Goal: Task Accomplishment & Management: Use online tool/utility

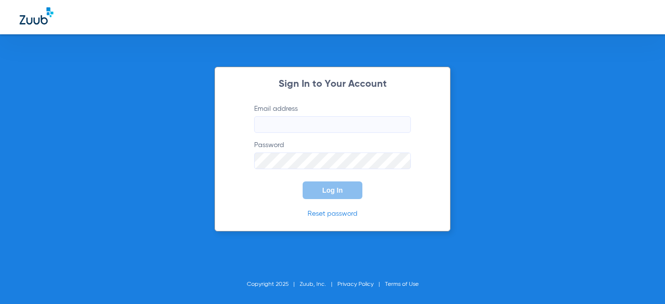
type input "[EMAIL_ADDRESS][DOMAIN_NAME]"
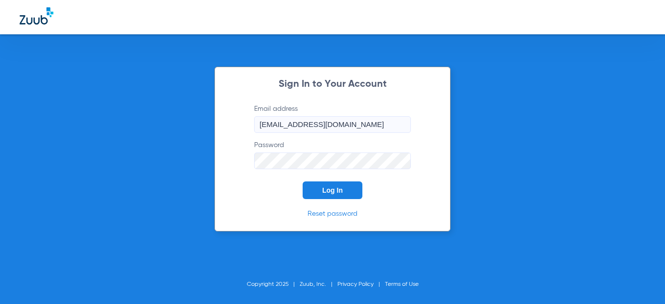
click at [350, 185] on button "Log In" at bounding box center [333, 190] width 60 height 18
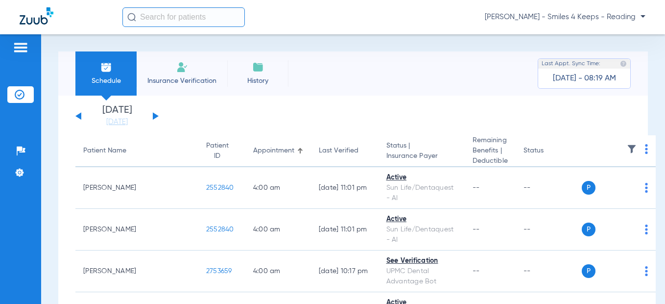
click at [154, 117] on button at bounding box center [156, 115] width 6 height 7
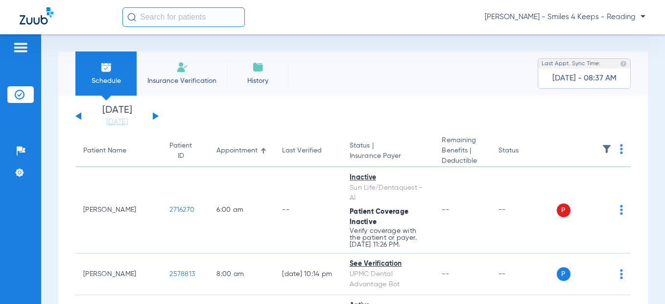
click at [153, 115] on button at bounding box center [156, 115] width 6 height 7
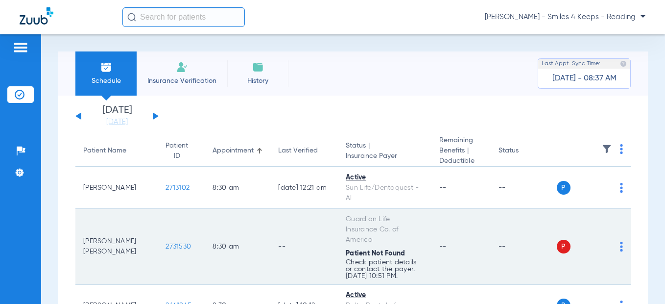
scroll to position [98, 0]
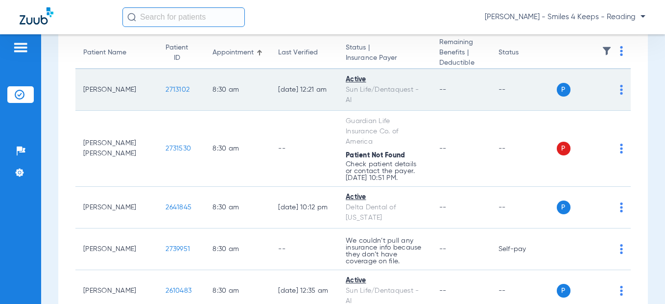
drag, startPoint x: 172, startPoint y: 95, endPoint x: 155, endPoint y: 92, distance: 16.9
click at [130, 91] on tr "[PERSON_NAME] 2713102 8:30 AM [DATE] 12:21 AM Active Sun Life/Dentaquest - AI -…" at bounding box center [352, 90] width 555 height 42
copy tr "[PERSON_NAME] 2713102"
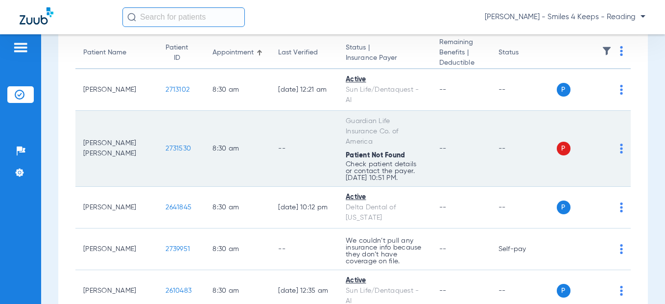
scroll to position [147, 0]
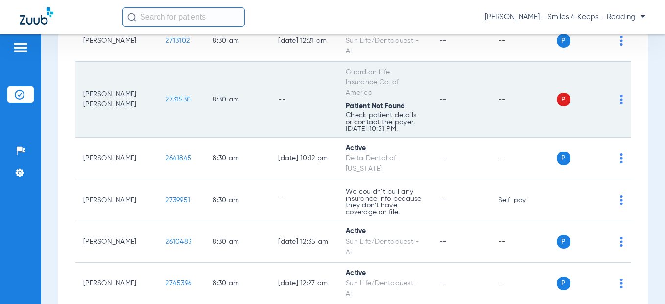
drag, startPoint x: 168, startPoint y: 94, endPoint x: 141, endPoint y: 95, distance: 27.5
click at [158, 95] on td "2731530" at bounding box center [181, 100] width 47 height 76
copy span "2731530"
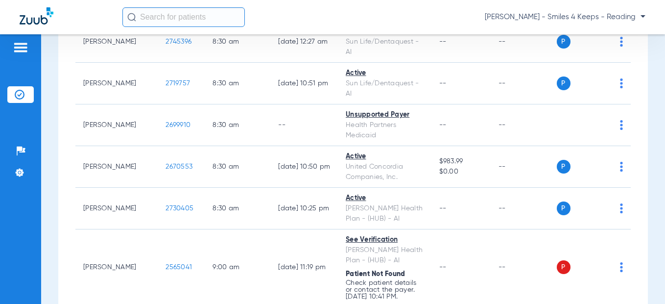
scroll to position [392, 0]
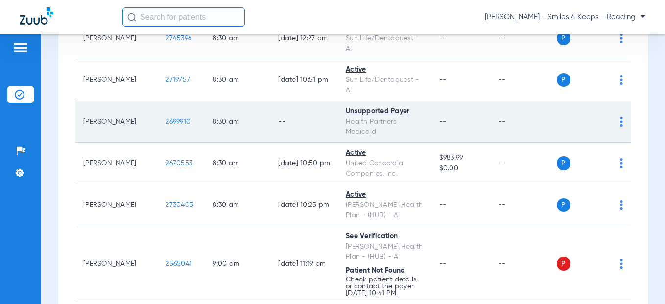
drag, startPoint x: 175, startPoint y: 111, endPoint x: 139, endPoint y: 111, distance: 36.2
click at [158, 111] on td "2699910" at bounding box center [181, 122] width 47 height 42
copy span "2699910"
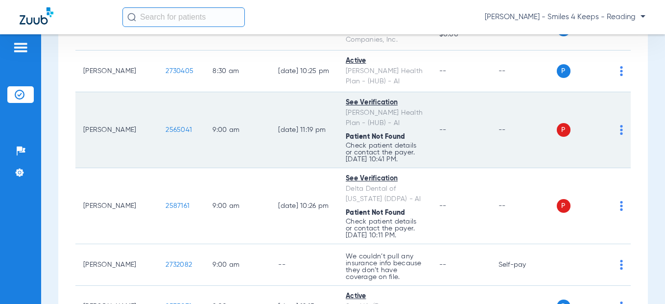
scroll to position [539, 0]
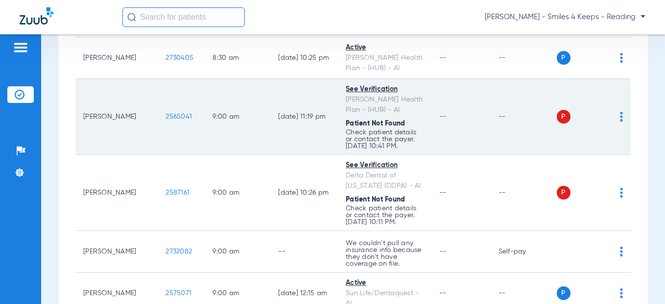
drag, startPoint x: 171, startPoint y: 108, endPoint x: 137, endPoint y: 108, distance: 33.8
click at [158, 108] on td "2565041" at bounding box center [181, 117] width 47 height 76
drag, startPoint x: 142, startPoint y: 107, endPoint x: 148, endPoint y: 106, distance: 6.0
copy span "2565041"
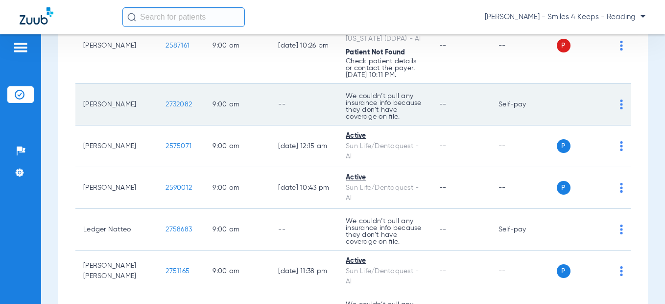
scroll to position [637, 0]
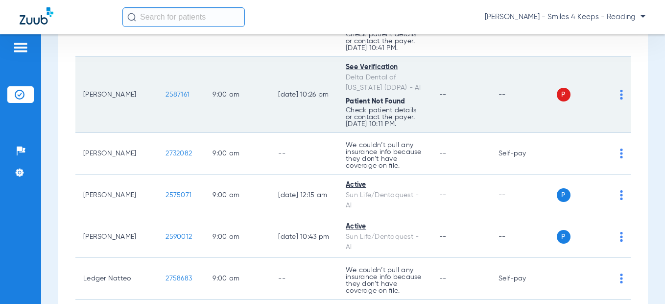
drag, startPoint x: 173, startPoint y: 82, endPoint x: 144, endPoint y: 85, distance: 29.5
click at [158, 85] on td "2587161" at bounding box center [181, 95] width 47 height 76
click at [166, 91] on span "2587161" at bounding box center [178, 94] width 24 height 7
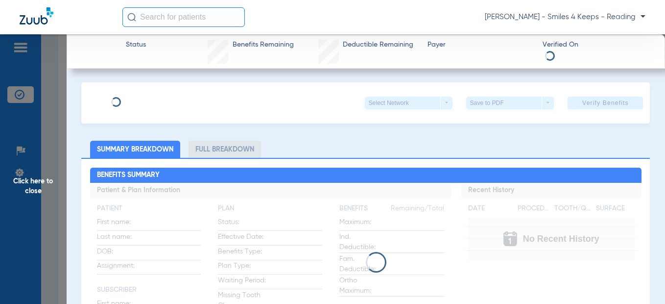
drag, startPoint x: 144, startPoint y: 85, endPoint x: 153, endPoint y: 98, distance: 16.5
click at [55, 100] on span "Click here to close" at bounding box center [33, 186] width 67 height 304
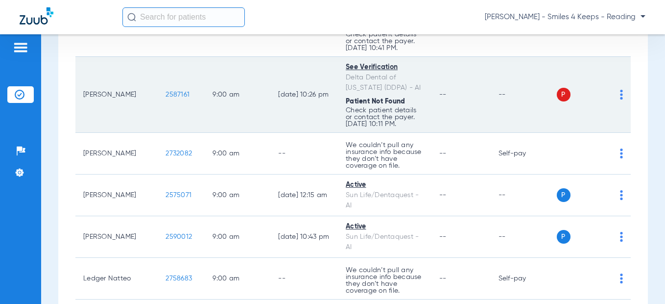
drag, startPoint x: 168, startPoint y: 85, endPoint x: 133, endPoint y: 85, distance: 35.8
click at [158, 85] on td "2587161" at bounding box center [181, 95] width 47 height 76
copy span "2587161"
